Goal: Information Seeking & Learning: Learn about a topic

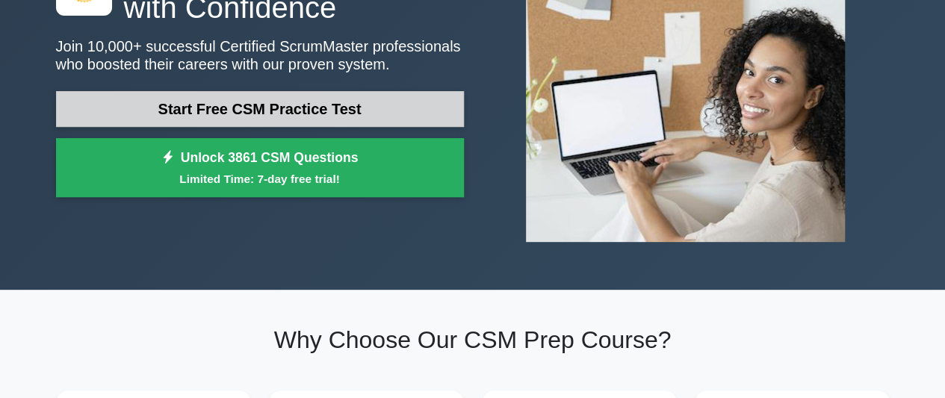
scroll to position [179, 0]
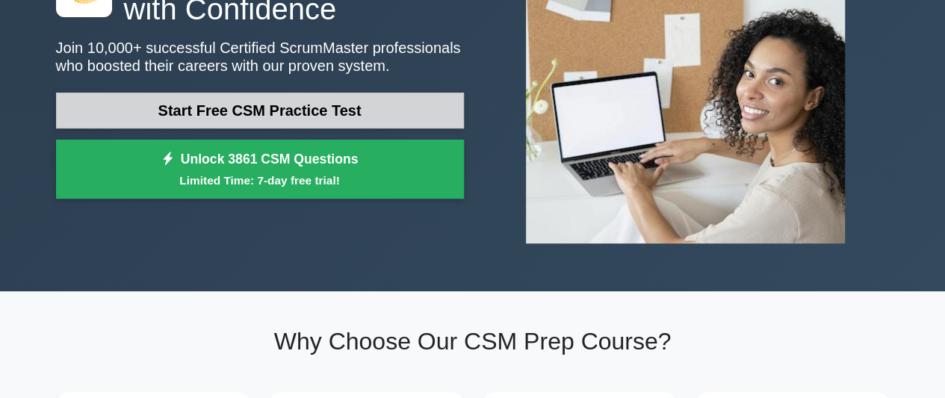
click at [348, 102] on link "Start Free CSM Practice Test" at bounding box center [260, 111] width 408 height 36
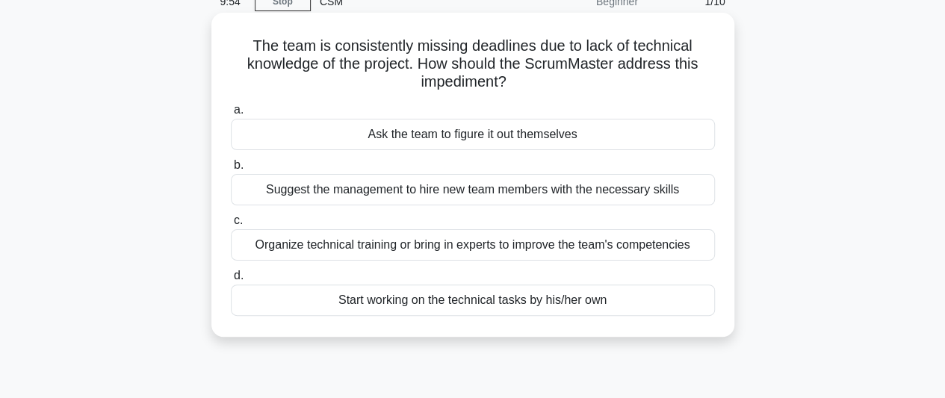
scroll to position [75, 0]
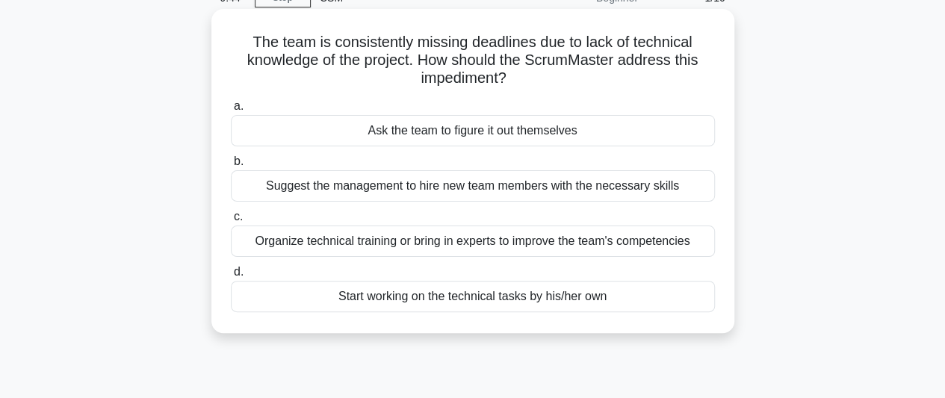
click at [551, 240] on div "Organize technical training or bring in experts to improve the team's competenc…" at bounding box center [473, 241] width 484 height 31
click at [231, 222] on input "c. Organize technical training or bring in experts to improve the team's compet…" at bounding box center [231, 217] width 0 height 10
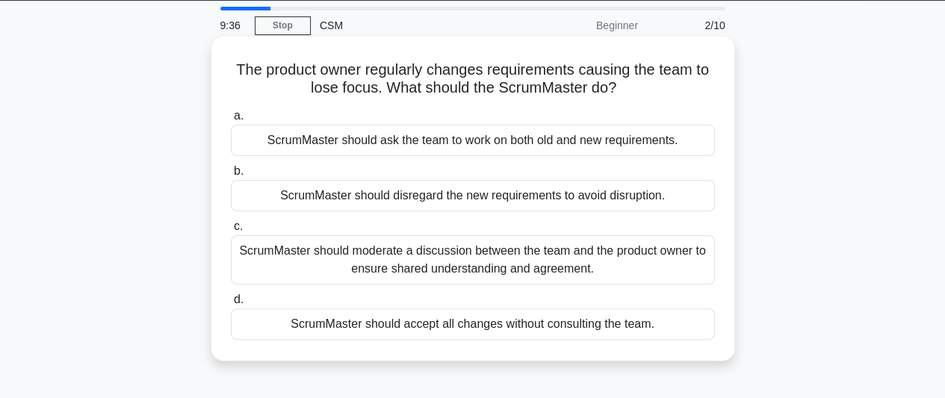
scroll to position [48, 0]
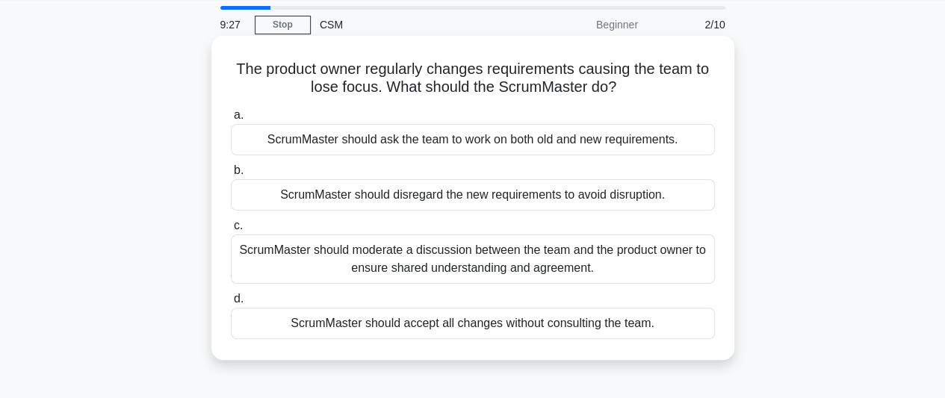
click at [550, 256] on div "ScrumMaster should moderate a discussion between the team and the product owner…" at bounding box center [473, 259] width 484 height 49
click at [231, 231] on input "c. ScrumMaster should moderate a discussion between the team and the product ow…" at bounding box center [231, 226] width 0 height 10
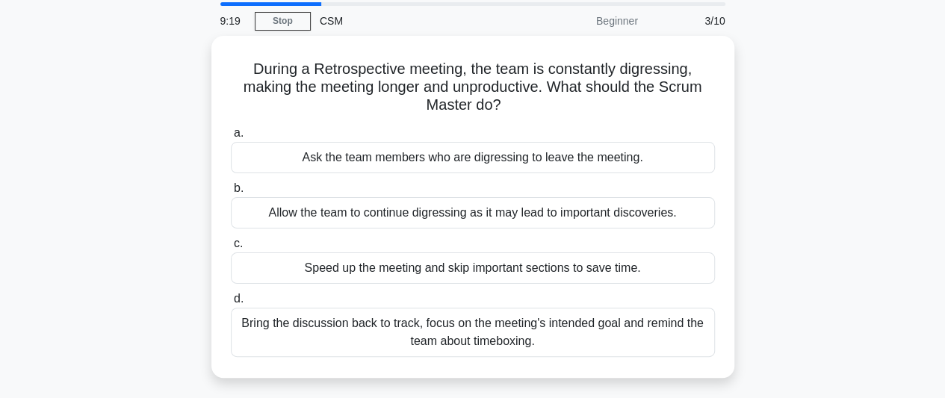
scroll to position [53, 0]
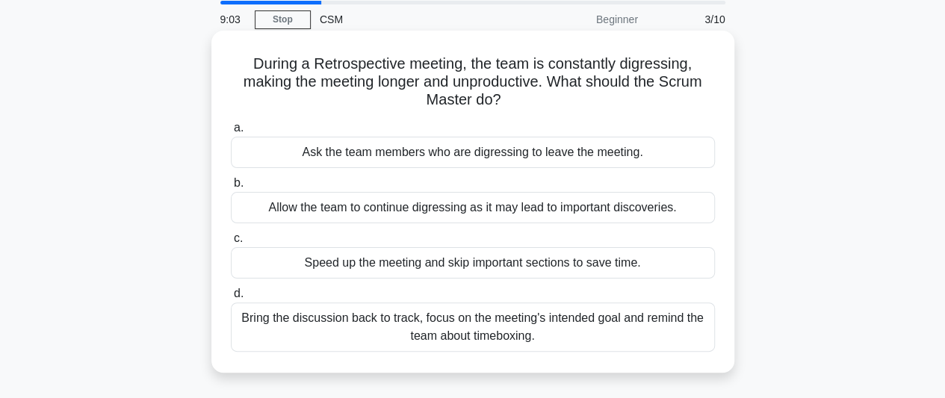
click at [575, 328] on div "Bring the discussion back to track, focus on the meeting's intended goal and re…" at bounding box center [473, 327] width 484 height 49
click at [231, 299] on input "d. Bring the discussion back to track, focus on the meeting's intended goal and…" at bounding box center [231, 294] width 0 height 10
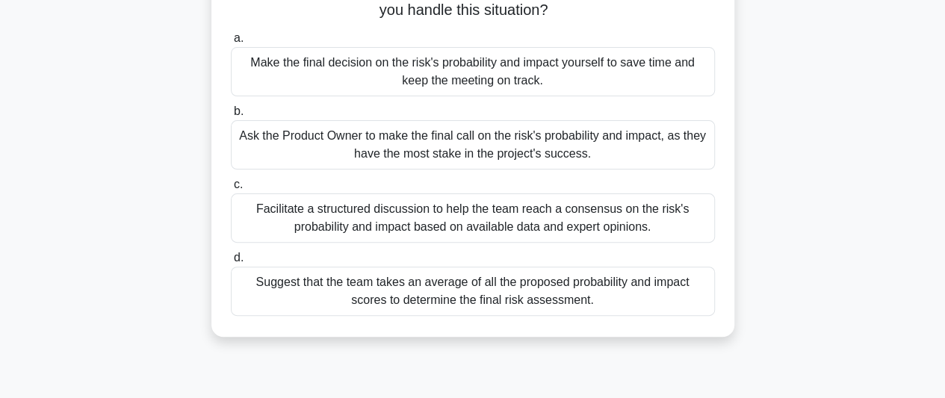
scroll to position [154, 0]
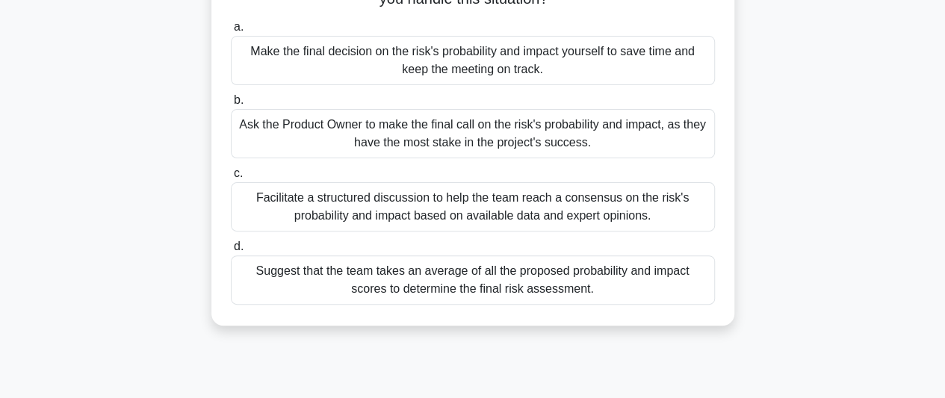
click at [602, 208] on div "Facilitate a structured discussion to help the team reach a consensus on the ri…" at bounding box center [473, 206] width 484 height 49
click at [231, 179] on input "c. Facilitate a structured discussion to help the team reach a consensus on the…" at bounding box center [231, 174] width 0 height 10
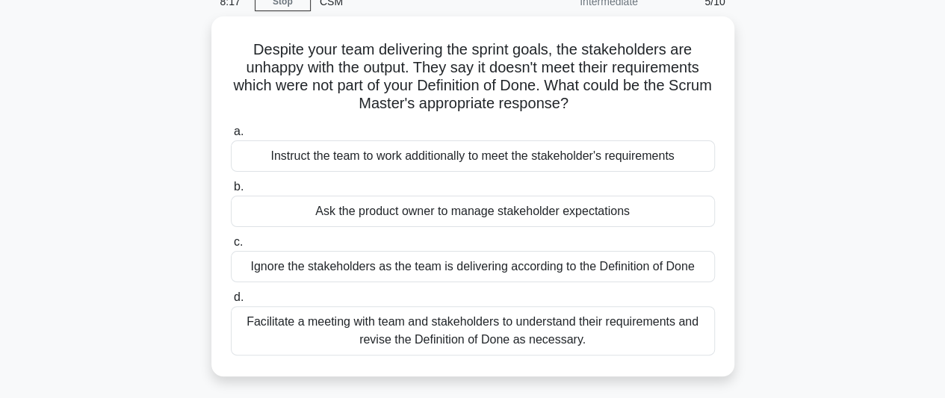
scroll to position [78, 0]
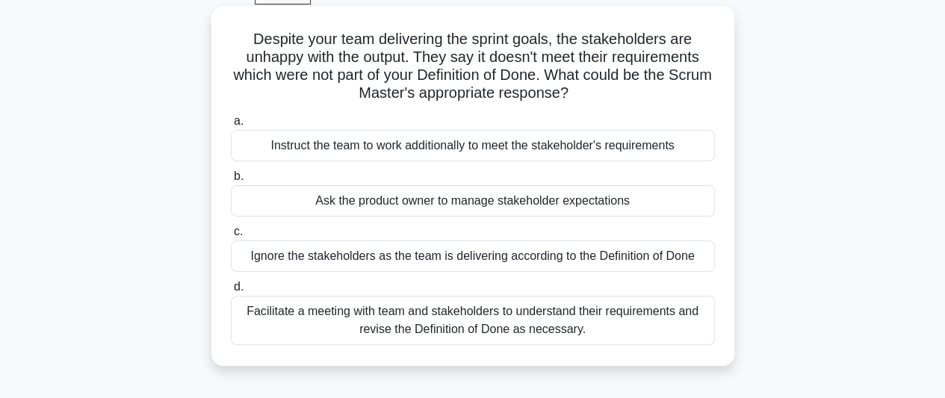
click at [590, 330] on div "Facilitate a meeting with team and stakeholders to understand their requirement…" at bounding box center [473, 320] width 484 height 49
click at [231, 292] on input "d. Facilitate a meeting with team and stakeholders to understand their requirem…" at bounding box center [231, 287] width 0 height 10
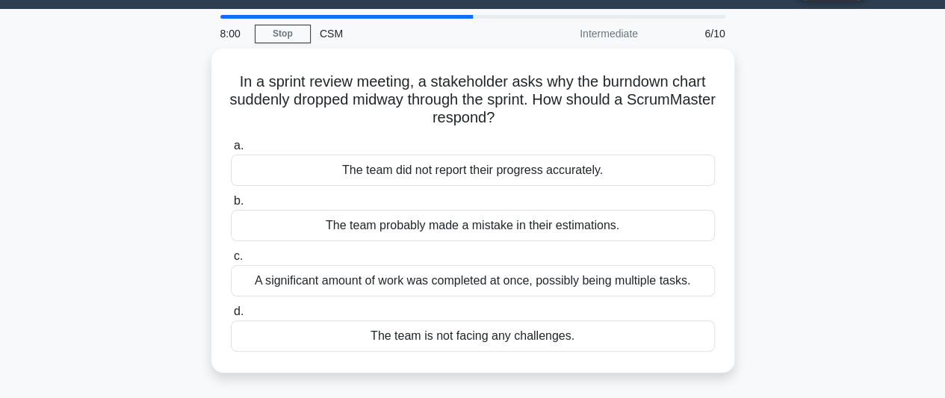
scroll to position [41, 0]
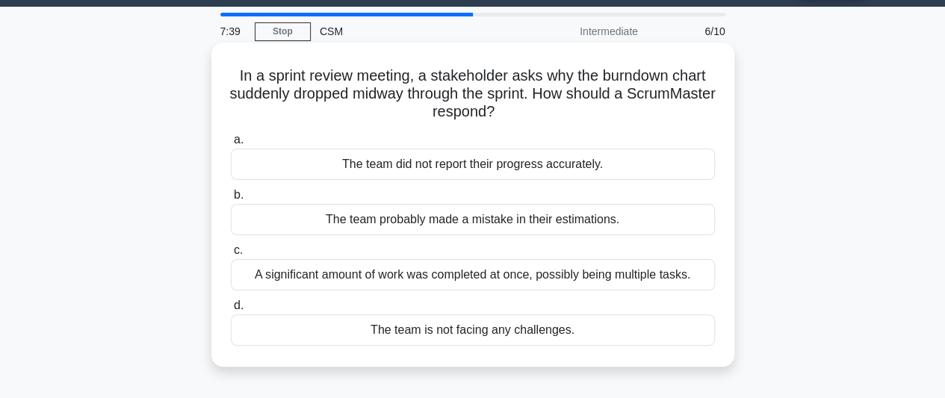
click at [575, 279] on div "A significant amount of work was completed at once, possibly being multiple tas…" at bounding box center [473, 274] width 484 height 31
click at [231, 256] on input "c. A significant amount of work was completed at once, possibly being multiple …" at bounding box center [231, 251] width 0 height 10
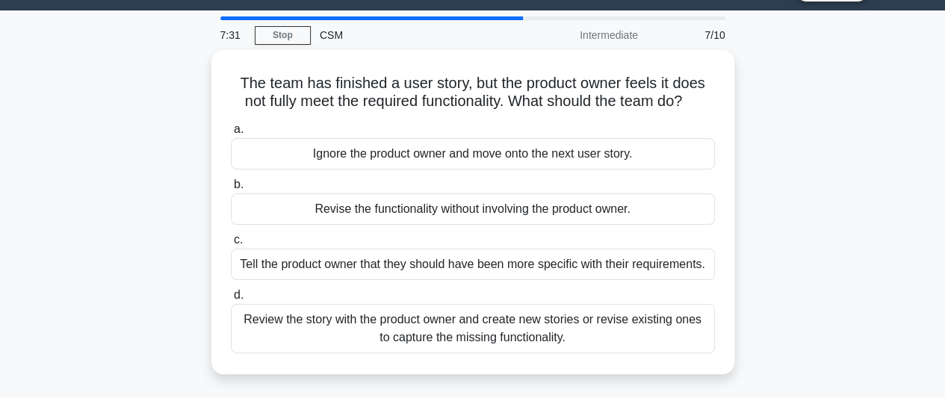
scroll to position [40, 0]
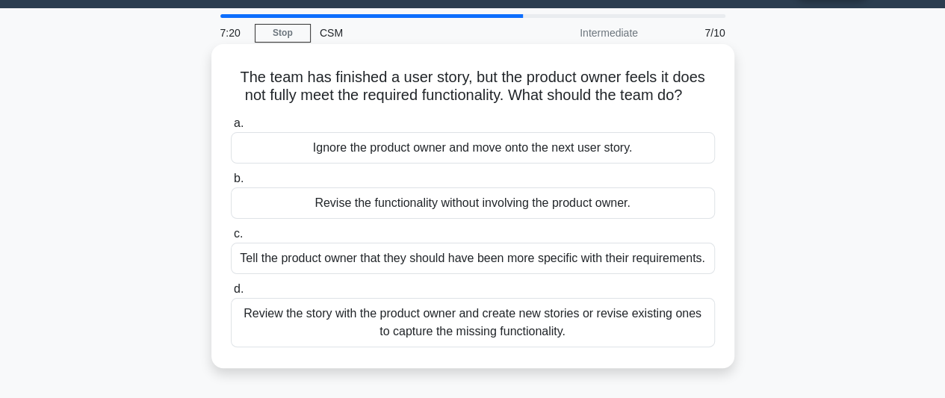
click at [544, 321] on div "Review the story with the product owner and create new stories or revise existi…" at bounding box center [473, 322] width 484 height 49
click at [231, 294] on input "d. Review the story with the product owner and create new stories or revise exi…" at bounding box center [231, 290] width 0 height 10
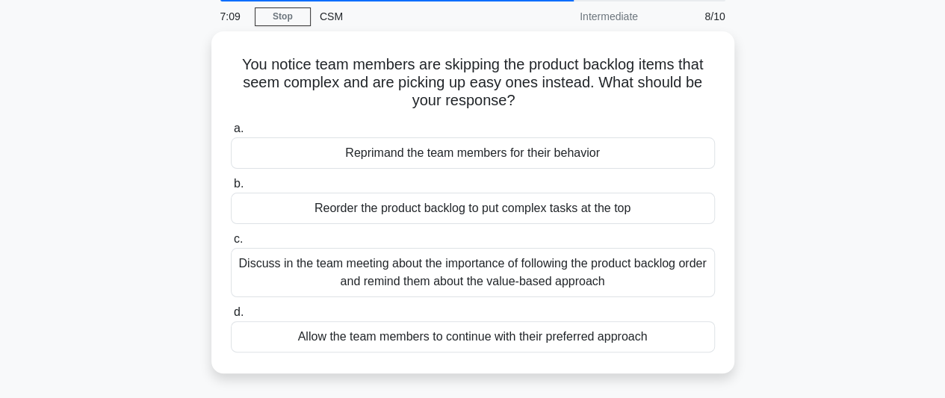
scroll to position [58, 0]
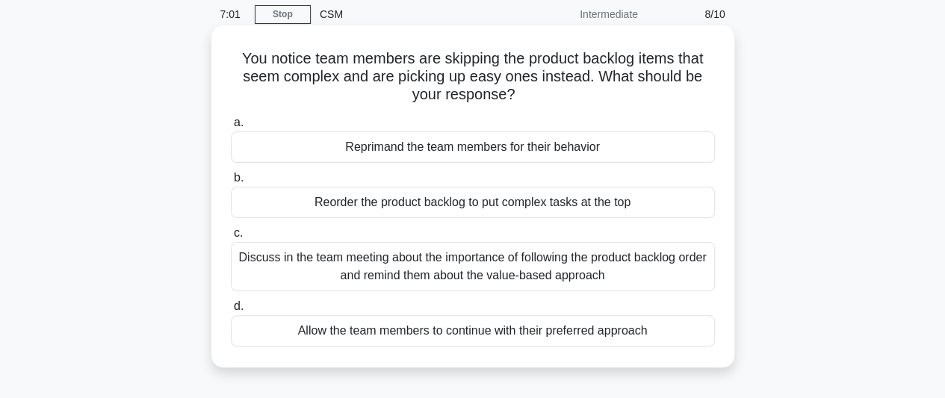
click at [534, 276] on div "Discuss in the team meeting about the importance of following the product backl…" at bounding box center [473, 266] width 484 height 49
click at [231, 238] on input "c. Discuss in the team meeting about the importance of following the product ba…" at bounding box center [231, 234] width 0 height 10
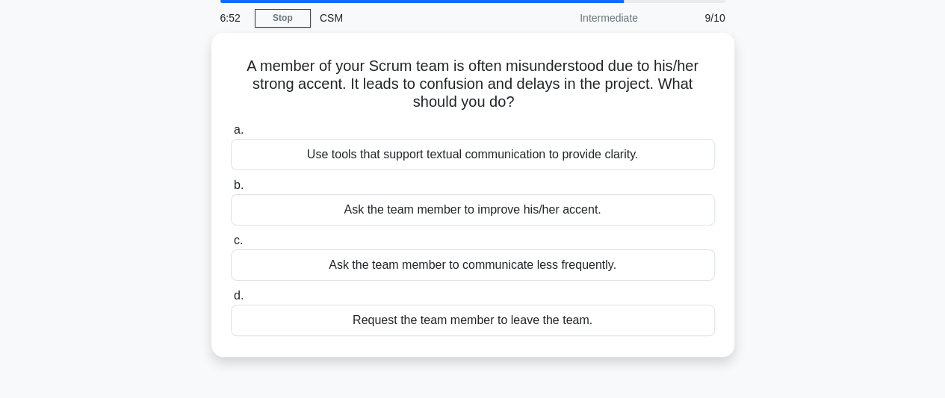
scroll to position [55, 0]
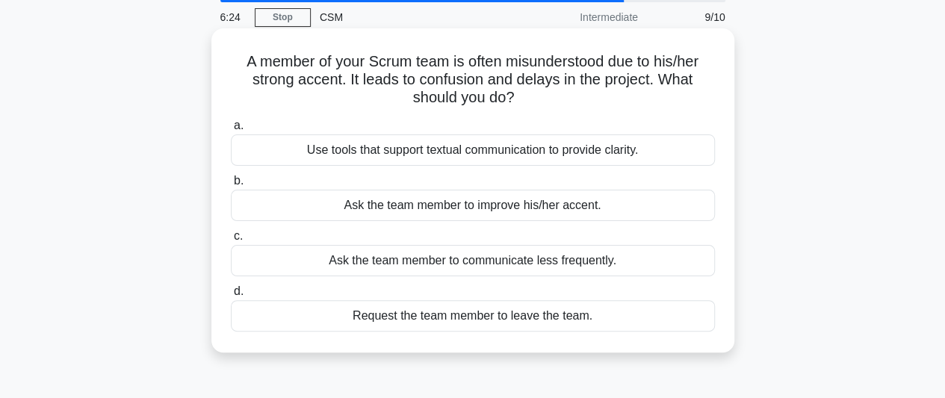
click at [528, 209] on div "Ask the team member to improve his/her accent." at bounding box center [473, 205] width 484 height 31
click at [231, 186] on input "b. Ask the team member to improve his/her accent." at bounding box center [231, 181] width 0 height 10
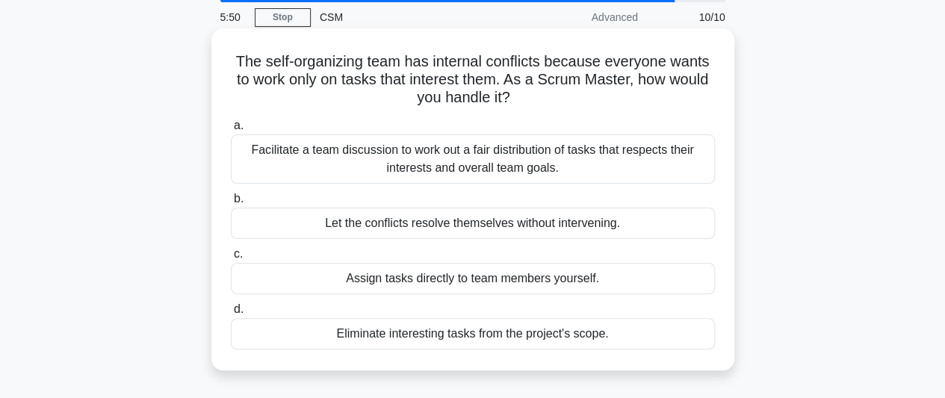
click at [520, 283] on div "Assign tasks directly to team members yourself." at bounding box center [473, 278] width 484 height 31
click at [231, 259] on input "c. Assign tasks directly to team members yourself." at bounding box center [231, 255] width 0 height 10
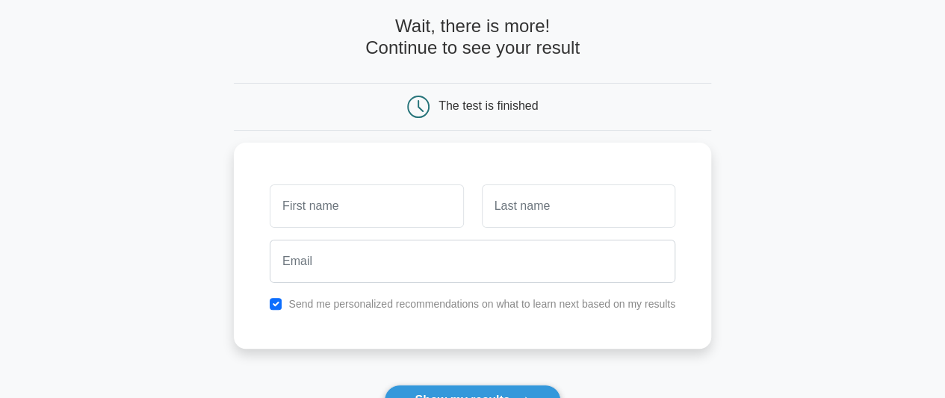
scroll to position [69, 0]
type input "Karan Singh"
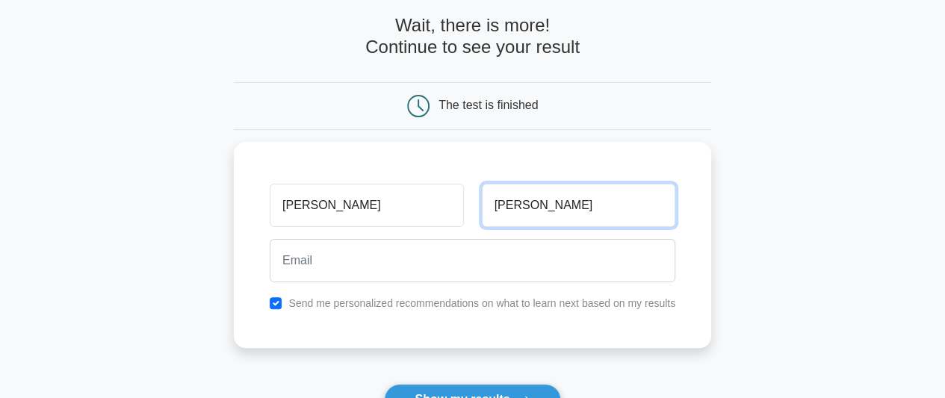
type input "Sengar"
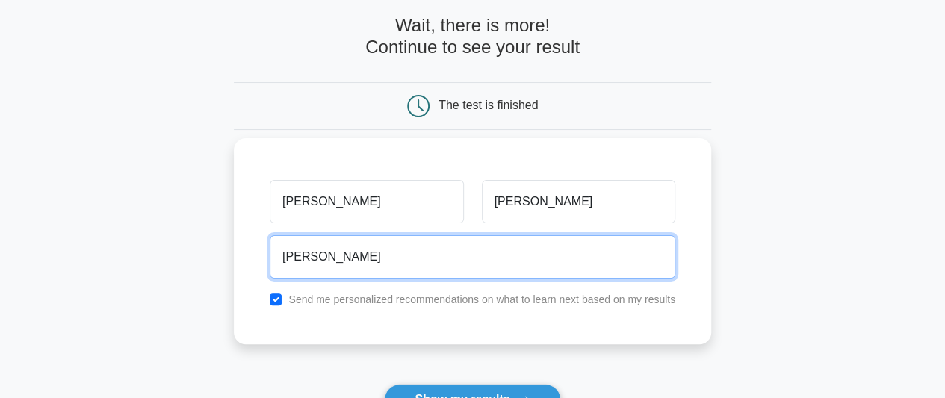
type input "sengar.karans01@gmail.com"
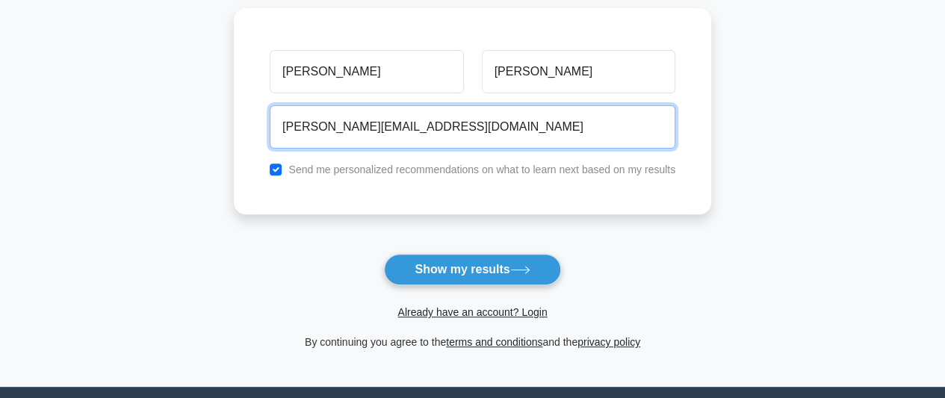
scroll to position [202, 0]
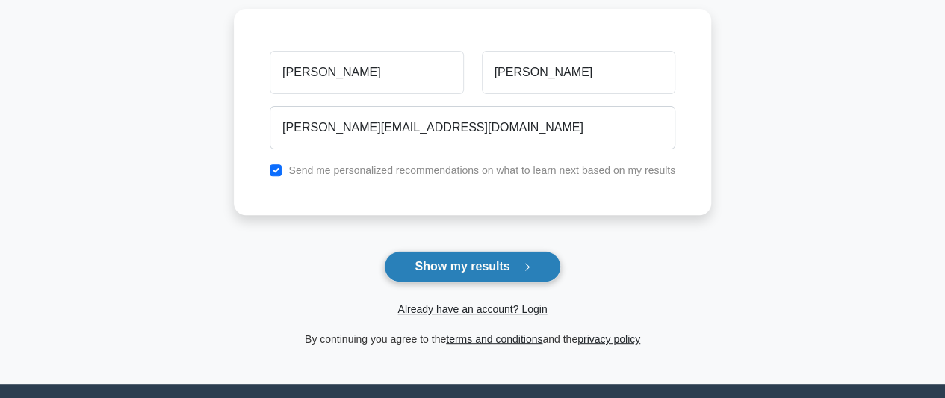
click at [504, 261] on button "Show my results" at bounding box center [472, 266] width 176 height 31
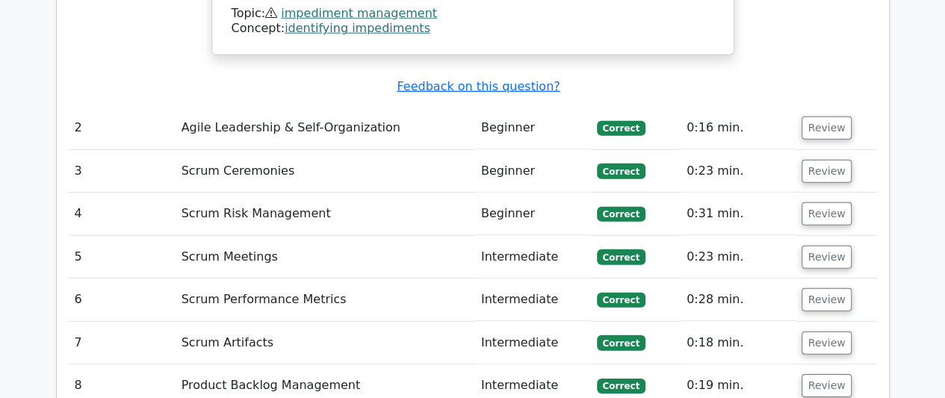
scroll to position [2114, 0]
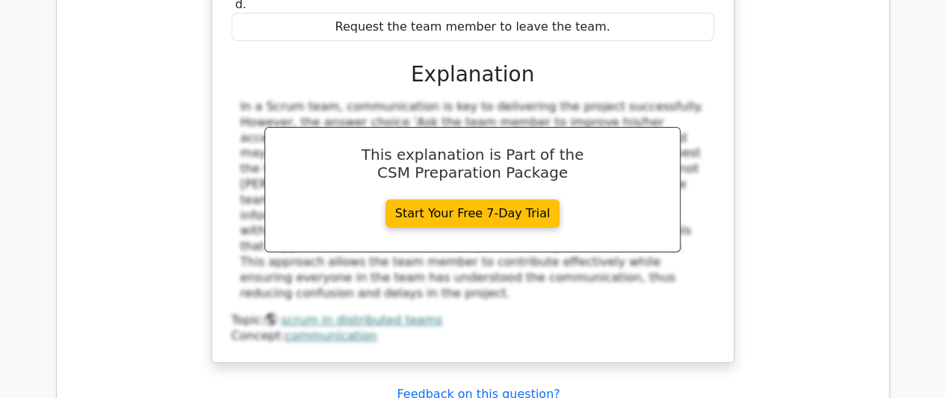
scroll to position [2806, 0]
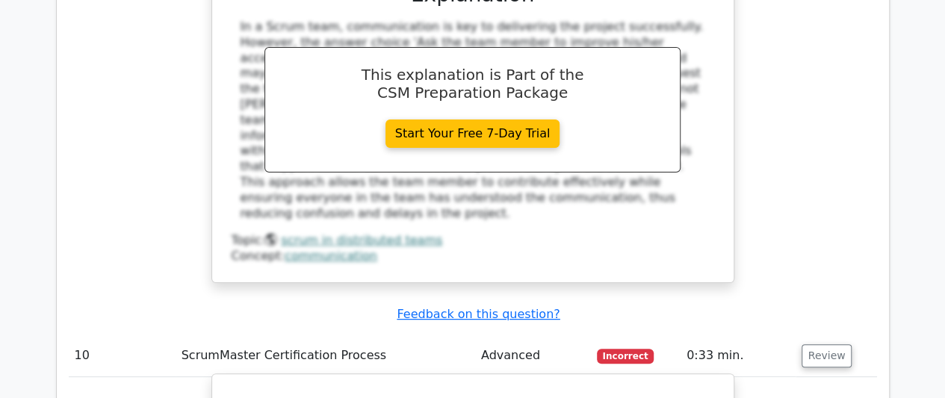
scroll to position [2884, 0]
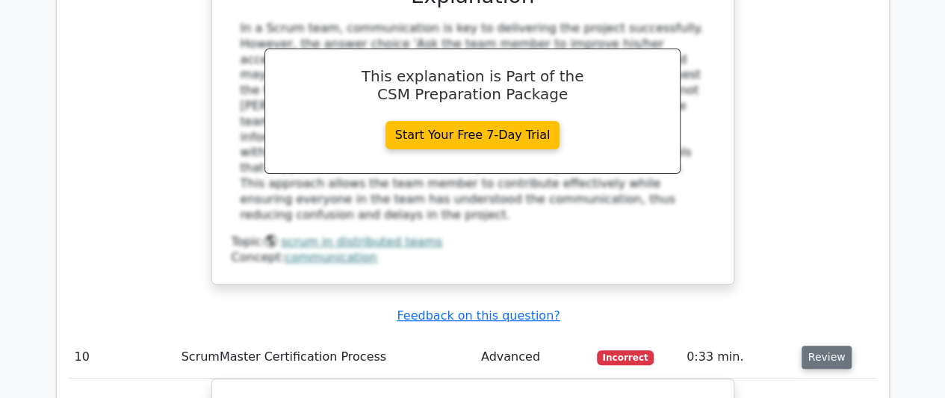
click at [826, 346] on button "Review" at bounding box center [827, 357] width 51 height 23
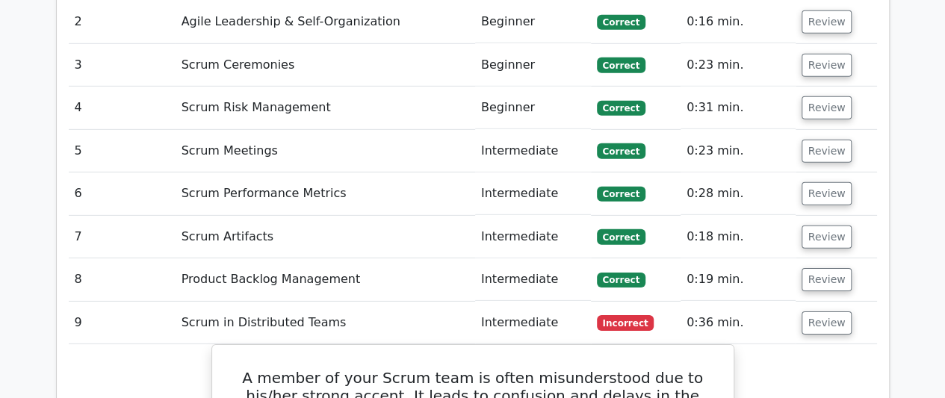
scroll to position [2218, 0]
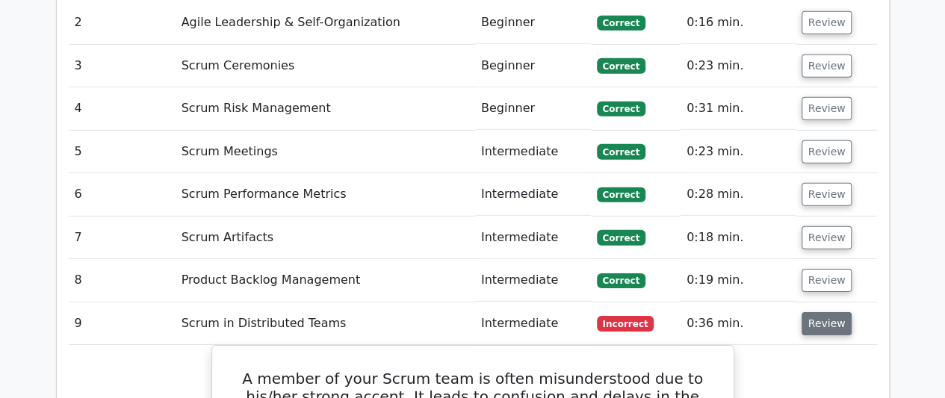
click at [834, 312] on button "Review" at bounding box center [827, 323] width 51 height 23
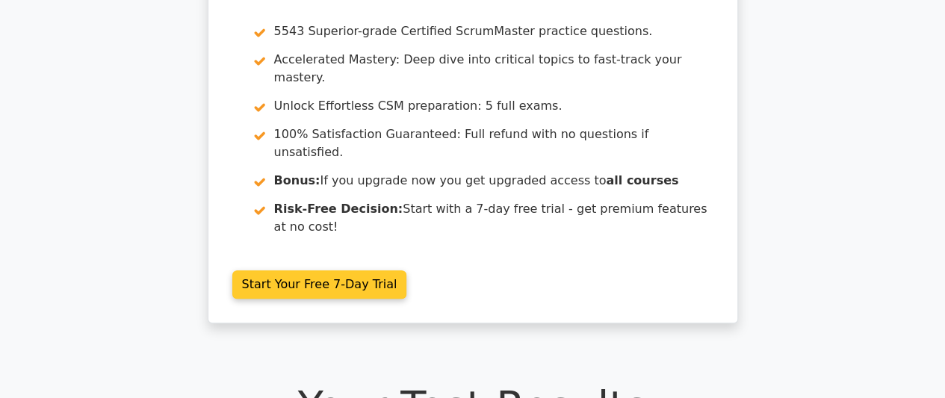
scroll to position [129, 0]
